Goal: Unclear

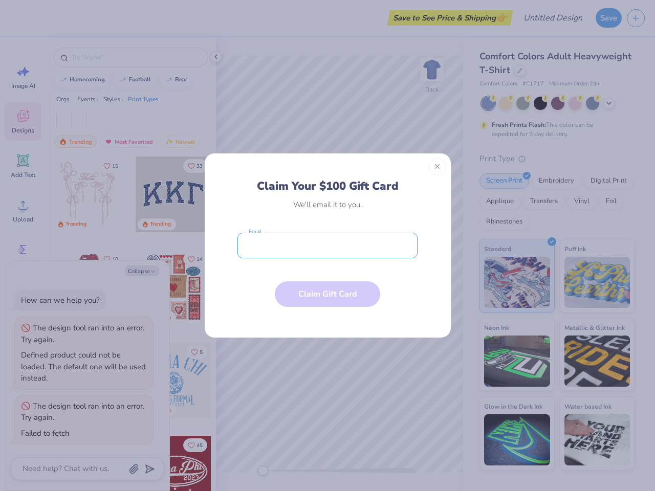
type textarea "x"
click at [327, 245] on input "email" at bounding box center [327, 246] width 180 height 26
click at [437, 167] on button "Close" at bounding box center [437, 166] width 17 height 17
